Goal: Information Seeking & Learning: Learn about a topic

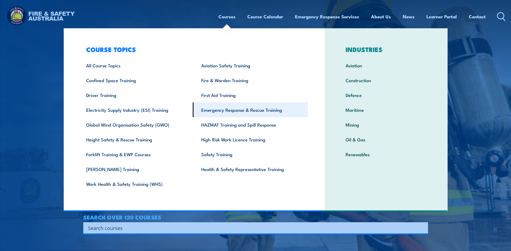
click at [253, 108] on link "Emergency Response & Rescue Training" at bounding box center [250, 109] width 115 height 15
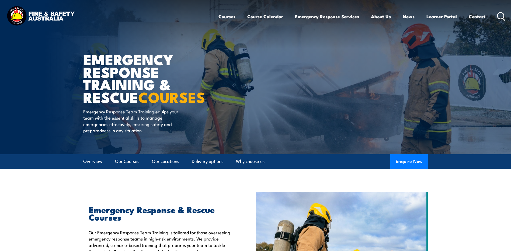
click at [501, 16] on icon at bounding box center [501, 16] width 9 height 9
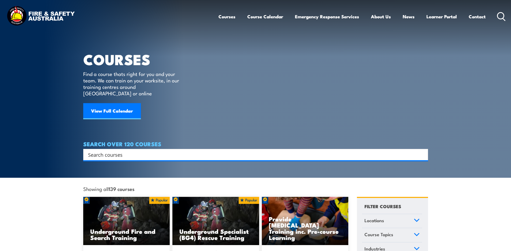
click at [130, 151] on input "Search input" at bounding box center [252, 155] width 328 height 8
type input "standard 11"
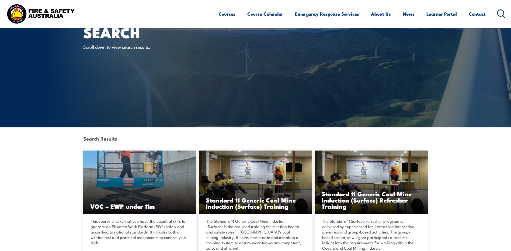
scroll to position [54, 0]
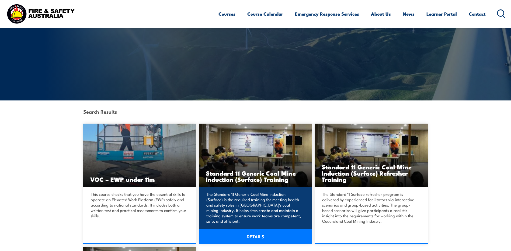
click at [251, 177] on h3 "Standard 11 Generic Coal Mine Induction (Surface) Training" at bounding box center [255, 176] width 99 height 12
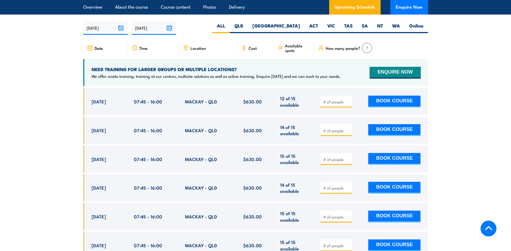
scroll to position [1023, 0]
